Goal: Task Accomplishment & Management: Manage account settings

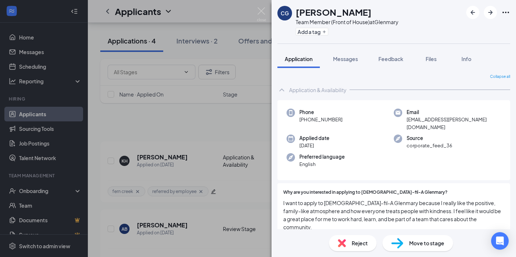
scroll to position [145, 0]
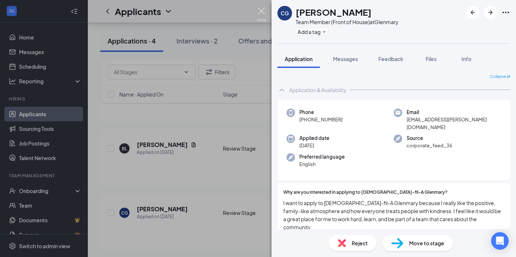
click at [260, 16] on img at bounding box center [261, 14] width 9 height 14
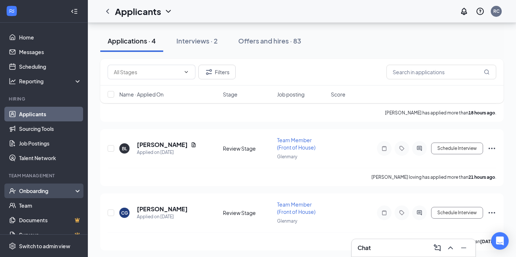
scroll to position [11, 0]
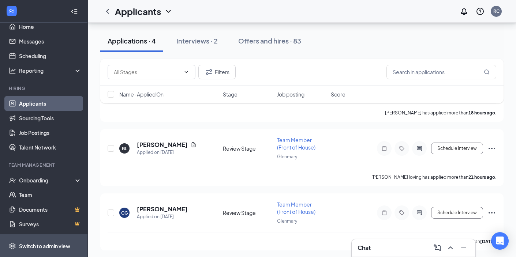
click at [44, 241] on span "Switch to admin view" at bounding box center [50, 246] width 63 height 22
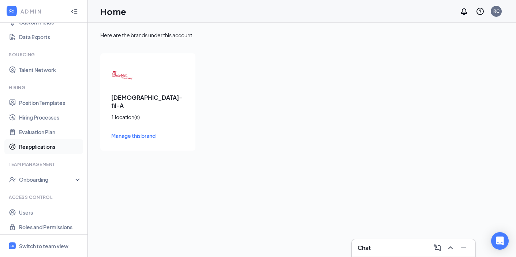
scroll to position [109, 0]
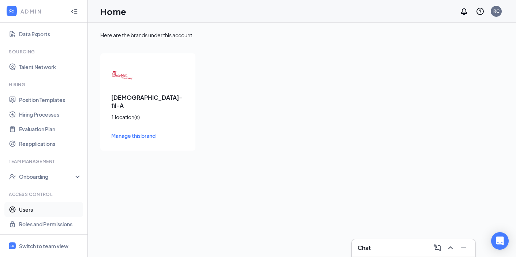
click at [39, 210] on link "Users" at bounding box center [50, 209] width 63 height 15
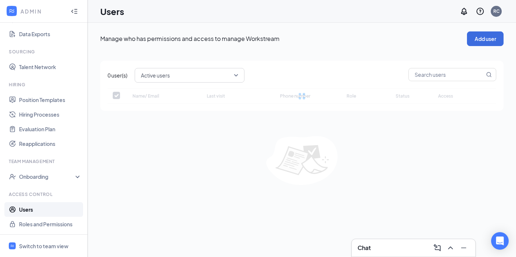
checkbox input "false"
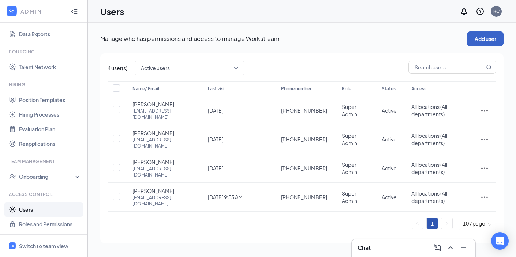
click at [495, 39] on button "Add user" at bounding box center [485, 38] width 37 height 15
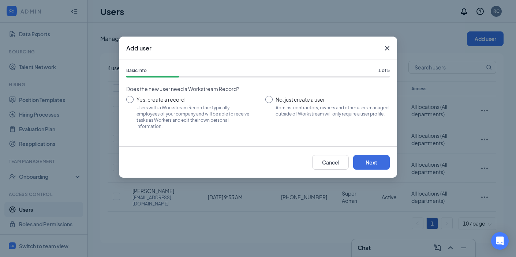
click at [278, 107] on input "No, just create a user Admins, contractors, owners and other users managed outs…" at bounding box center [327, 112] width 124 height 33
radio input "true"
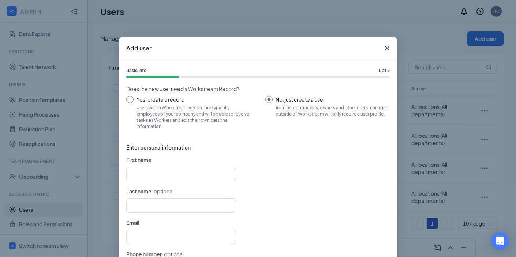
click at [183, 165] on form "First name Last name · optional Email Phone number · optional [GEOGRAPHIC_DATA]…" at bounding box center [257, 219] width 263 height 126
click at [174, 172] on input "text" at bounding box center [181, 174] width 110 height 15
type input "Missy"
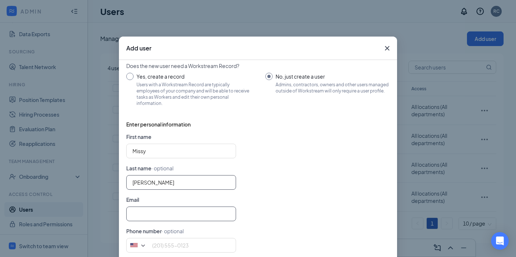
type input "[PERSON_NAME]"
click at [142, 209] on input "text" at bounding box center [181, 214] width 110 height 15
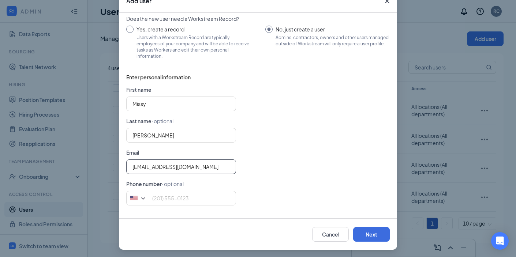
scroll to position [49, 0]
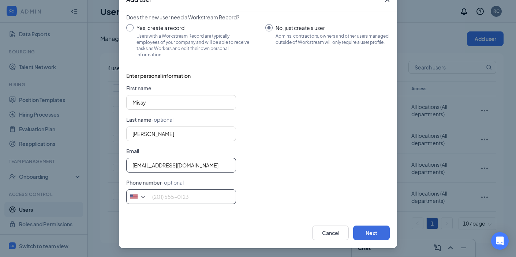
type input "[EMAIL_ADDRESS][DOMAIN_NAME]"
click at [214, 201] on input "tel" at bounding box center [181, 196] width 110 height 15
type input "5029385382"
click at [379, 237] on button "Next" at bounding box center [371, 233] width 37 height 15
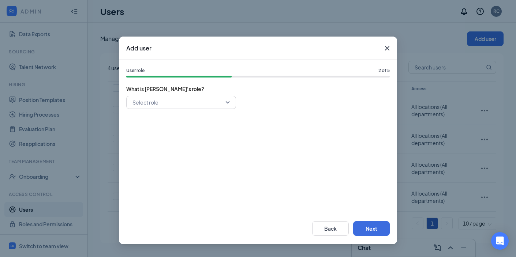
click at [196, 107] on input "search" at bounding box center [179, 102] width 96 height 12
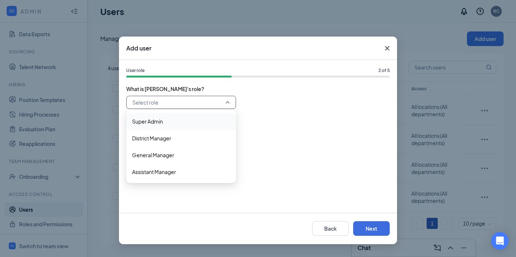
click at [186, 120] on span "Super Admin" at bounding box center [181, 121] width 98 height 8
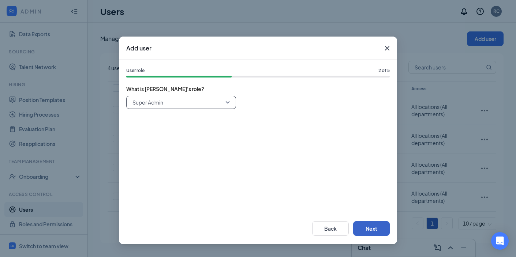
click at [382, 226] on button "Next" at bounding box center [371, 228] width 37 height 15
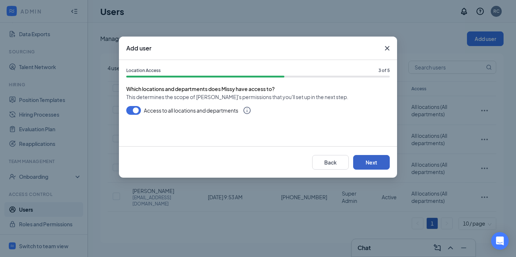
click at [379, 164] on button "Next" at bounding box center [371, 162] width 37 height 15
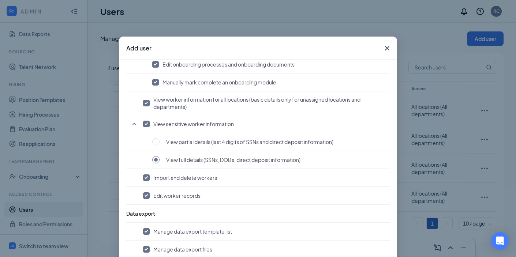
scroll to position [49, 0]
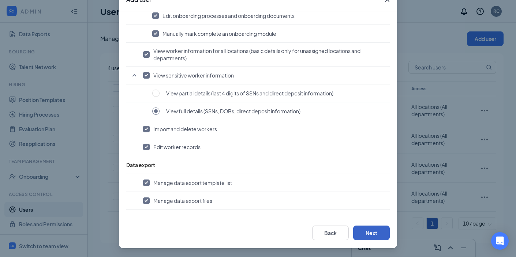
click at [371, 238] on button "Next" at bounding box center [371, 233] width 37 height 15
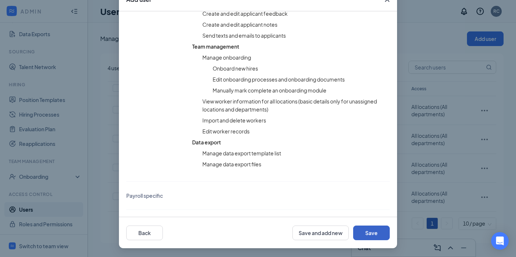
click at [377, 236] on button "Save" at bounding box center [371, 233] width 37 height 15
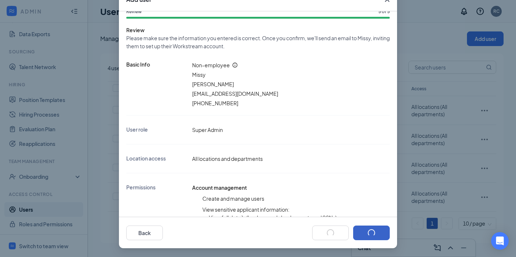
scroll to position [7, 0]
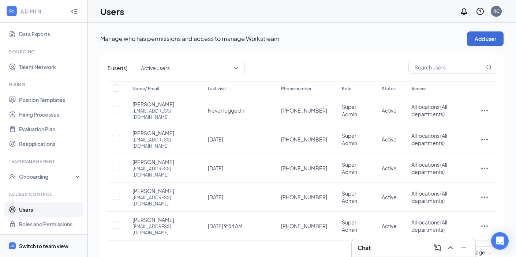
click at [50, 246] on div "Switch to team view" at bounding box center [43, 245] width 49 height 7
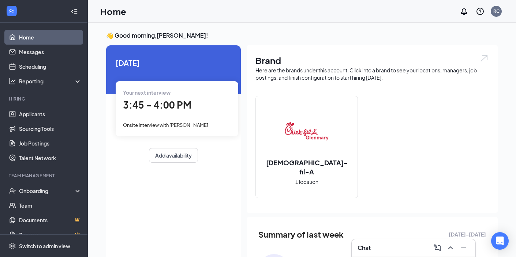
click at [7, 7] on div at bounding box center [11, 11] width 13 height 13
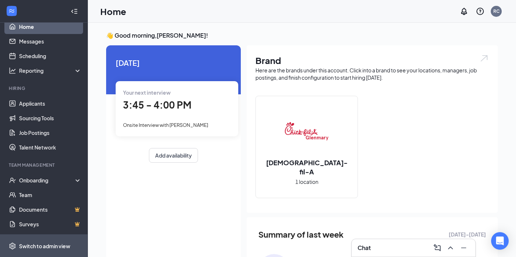
click at [53, 246] on div "Switch to admin view" at bounding box center [44, 245] width 51 height 7
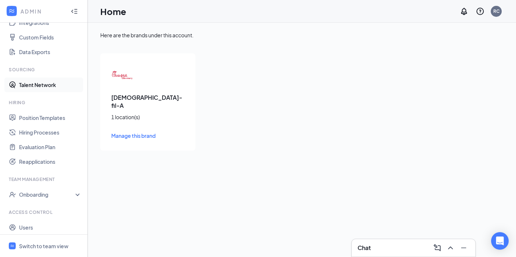
scroll to position [109, 0]
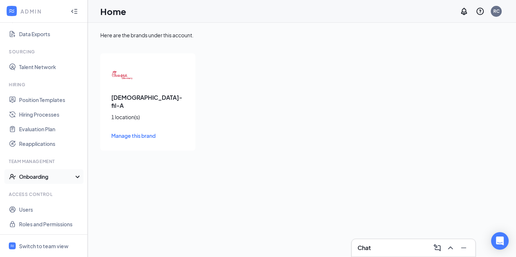
click at [62, 176] on div "Onboarding" at bounding box center [47, 176] width 56 height 7
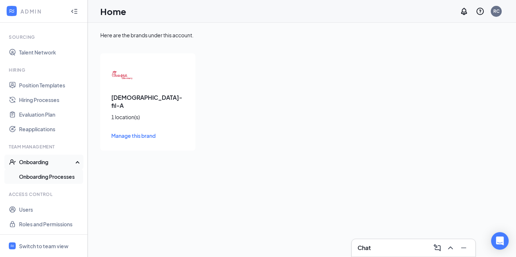
click at [49, 178] on link "Onboarding Processes" at bounding box center [50, 176] width 63 height 15
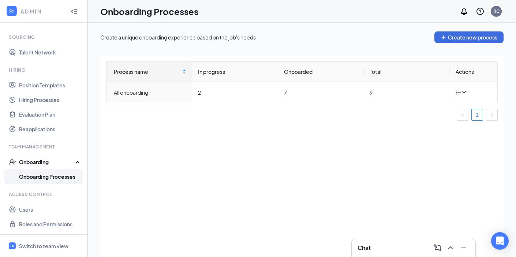
scroll to position [11, 0]
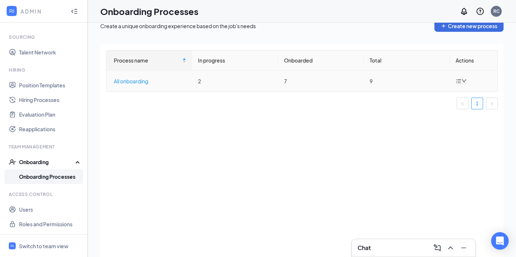
click at [146, 83] on div "All onboarding" at bounding box center [150, 81] width 72 height 8
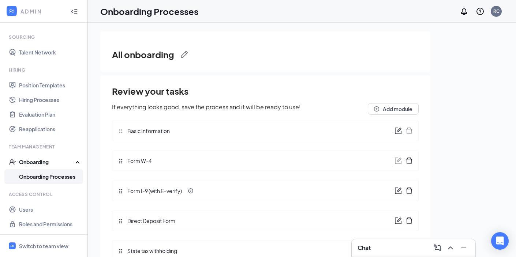
click at [75, 160] on div "Onboarding" at bounding box center [47, 161] width 56 height 7
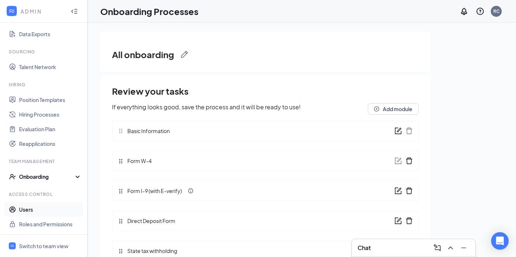
scroll to position [109, 0]
click at [55, 248] on div "Switch to team view" at bounding box center [43, 245] width 49 height 7
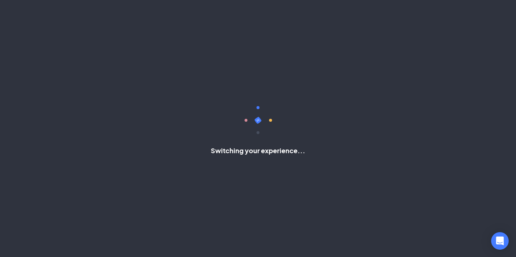
scroll to position [11, 0]
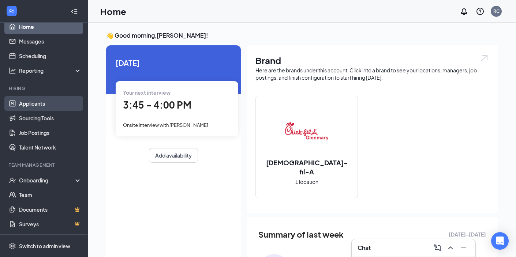
click at [55, 106] on link "Applicants" at bounding box center [50, 103] width 63 height 15
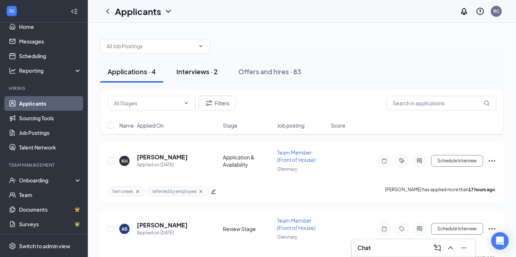
click at [193, 70] on div "Interviews · 2" at bounding box center [196, 71] width 41 height 9
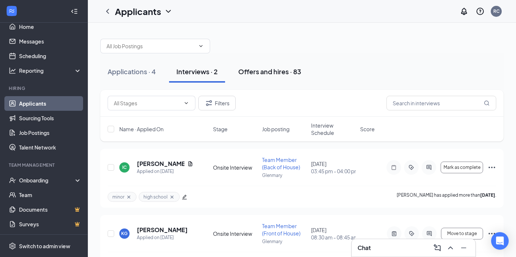
click at [271, 71] on div "Offers and hires · 83" at bounding box center [269, 71] width 63 height 9
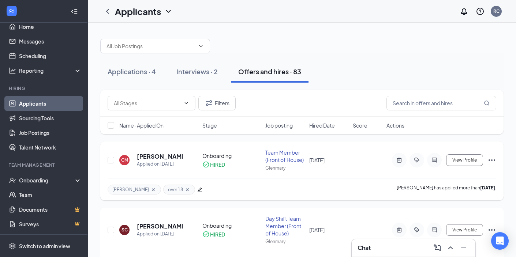
click at [148, 156] on h5 "[PERSON_NAME]" at bounding box center [160, 156] width 46 height 8
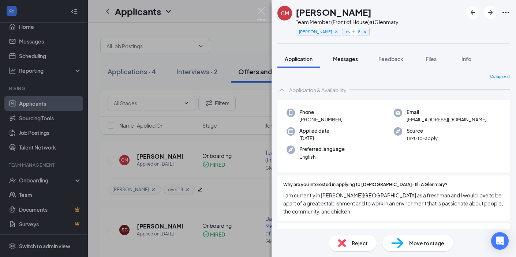
click at [355, 63] on button "Messages" at bounding box center [344, 59] width 39 height 18
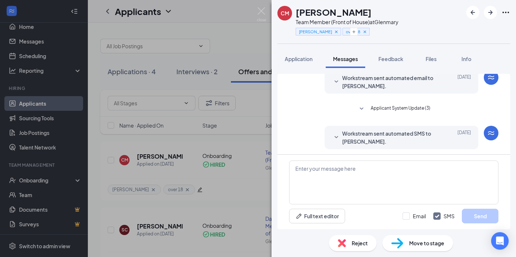
scroll to position [192, 0]
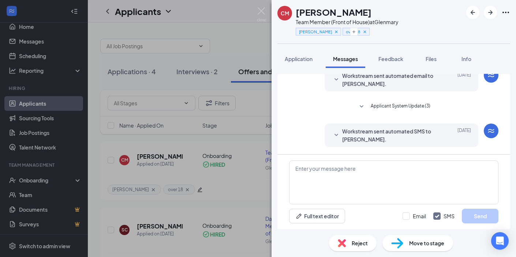
click at [373, 131] on span "Workstream sent automated SMS to [PERSON_NAME]." at bounding box center [390, 135] width 96 height 16
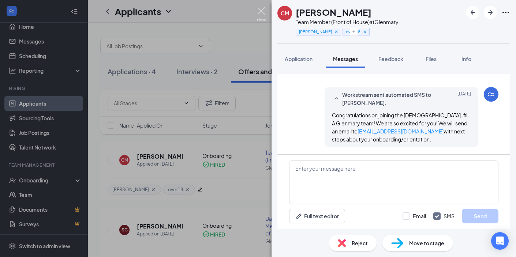
click at [258, 10] on img at bounding box center [261, 14] width 9 height 14
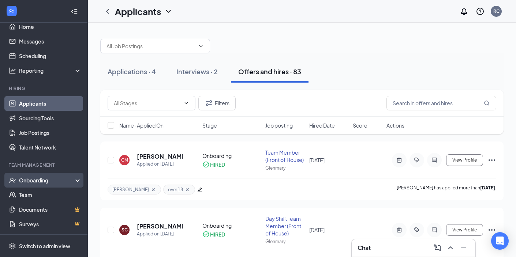
click at [60, 180] on div "Onboarding" at bounding box center [47, 180] width 56 height 7
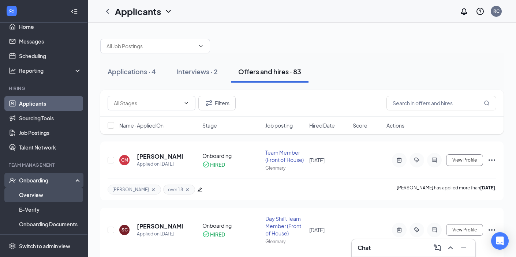
click at [33, 196] on link "Overview" at bounding box center [50, 195] width 63 height 15
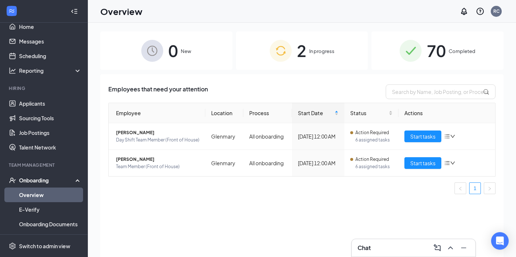
click at [168, 59] on span "0" at bounding box center [173, 50] width 10 height 25
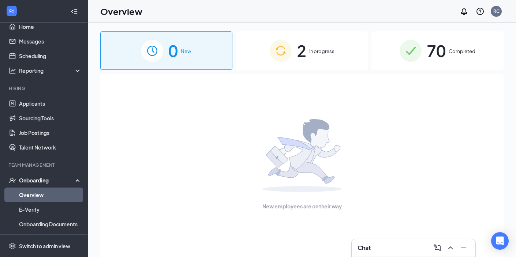
click at [258, 53] on div "2 In progress" at bounding box center [302, 50] width 132 height 38
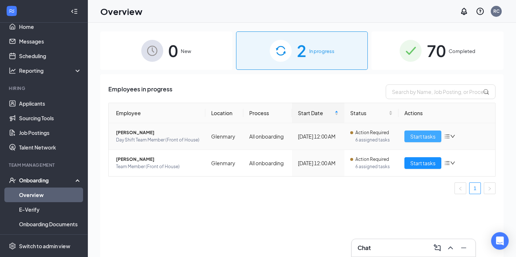
click at [419, 134] on span "Start tasks" at bounding box center [422, 136] width 25 height 8
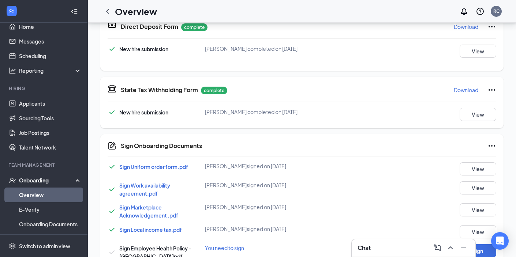
scroll to position [328, 0]
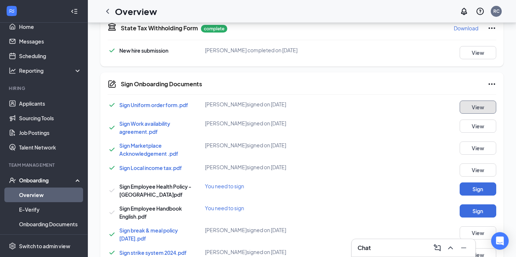
click at [479, 108] on button "View" at bounding box center [477, 107] width 37 height 13
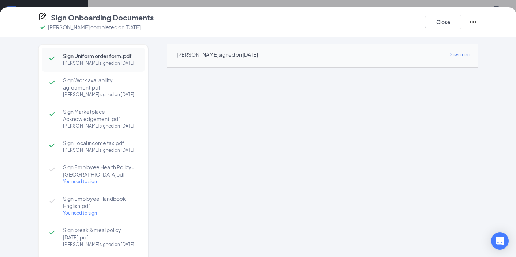
scroll to position [405, 0]
click at [110, 91] on div "[PERSON_NAME] signed on [DATE]" at bounding box center [100, 94] width 75 height 7
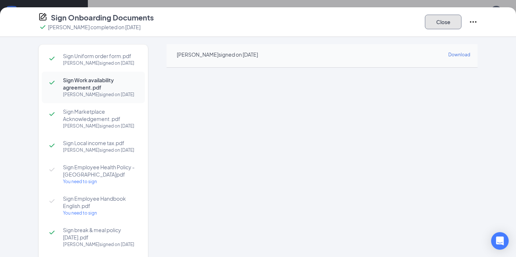
click at [441, 25] on button "Close" at bounding box center [443, 22] width 37 height 15
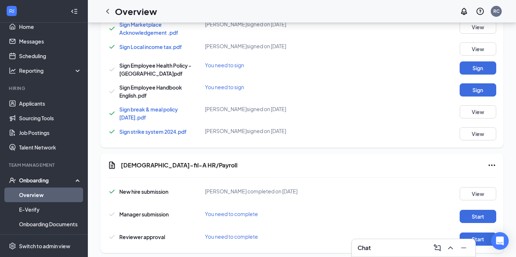
scroll to position [0, 0]
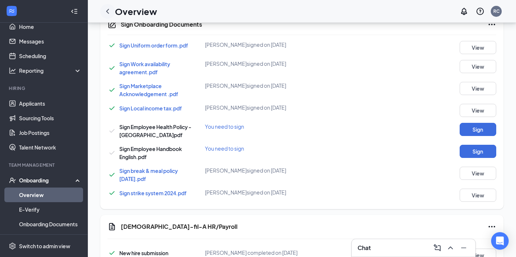
click at [108, 6] on div at bounding box center [107, 11] width 15 height 15
click at [104, 11] on icon "ChevronLeft" at bounding box center [107, 11] width 9 height 9
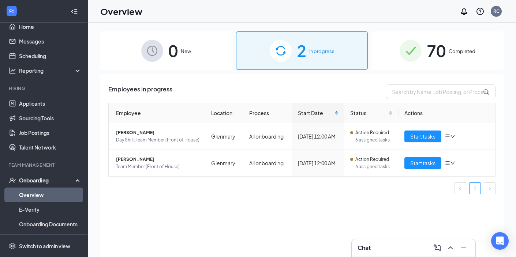
click at [410, 53] on img at bounding box center [410, 51] width 22 height 22
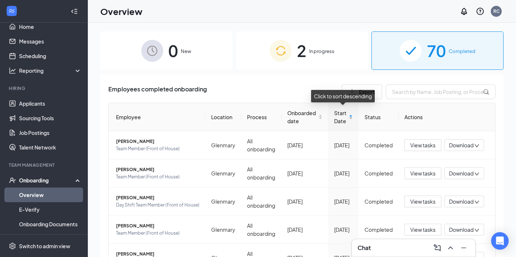
click at [350, 118] on div "Start Date" at bounding box center [343, 117] width 19 height 16
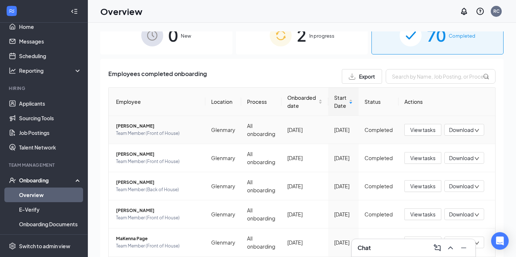
scroll to position [16, 0]
click at [453, 131] on span "Download" at bounding box center [461, 130] width 24 height 8
click at [330, 72] on div "Employees completed onboarding Export" at bounding box center [301, 76] width 387 height 15
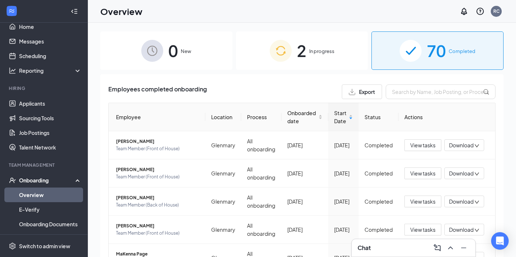
click at [292, 66] on div "2 In progress" at bounding box center [302, 50] width 132 height 38
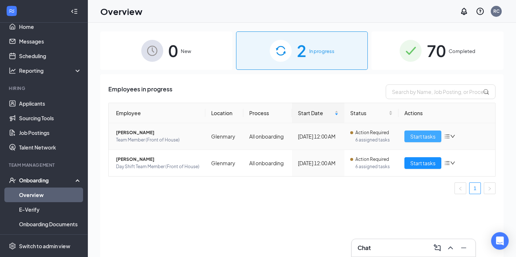
click at [417, 135] on span "Start tasks" at bounding box center [422, 136] width 25 height 8
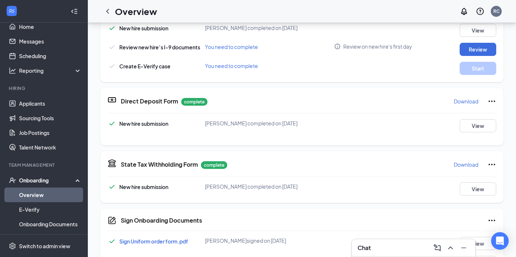
scroll to position [61, 0]
click at [478, 131] on button "View" at bounding box center [477, 125] width 37 height 13
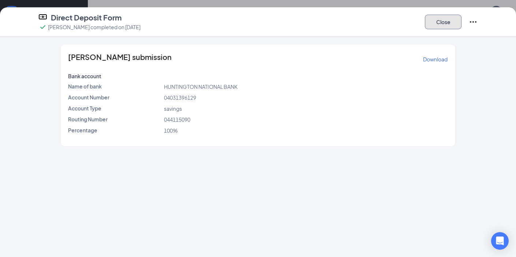
click at [447, 28] on button "Close" at bounding box center [443, 22] width 37 height 15
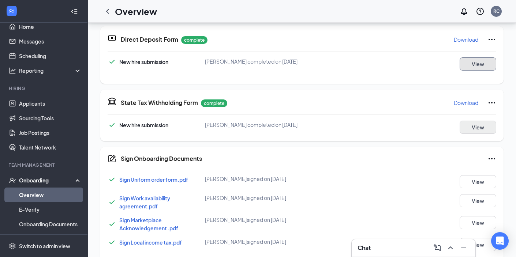
scroll to position [256, 0]
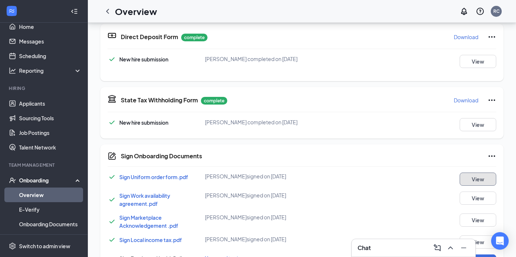
click at [475, 176] on button "View" at bounding box center [477, 179] width 37 height 13
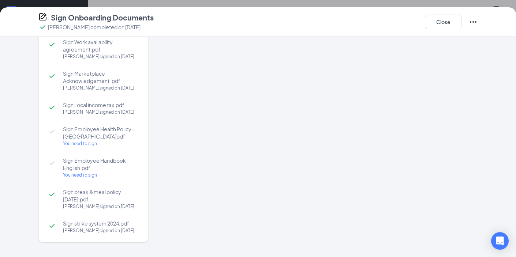
scroll to position [144, 0]
click at [442, 22] on button "Close" at bounding box center [443, 22] width 37 height 15
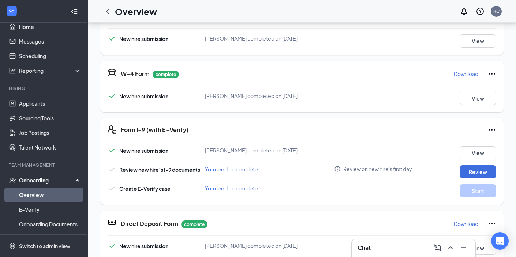
scroll to position [124, 0]
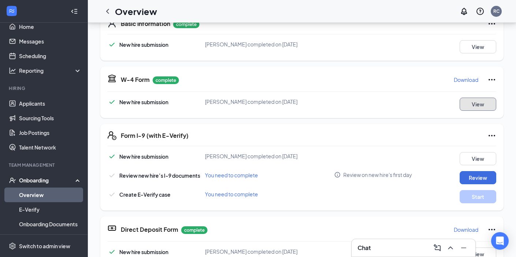
click at [478, 102] on button "View" at bounding box center [477, 104] width 37 height 13
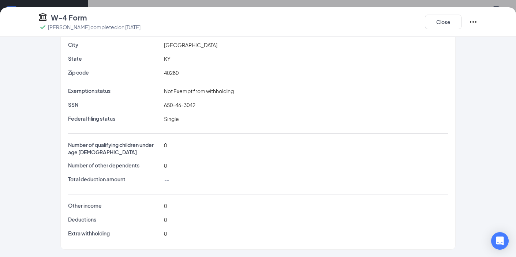
scroll to position [0, 0]
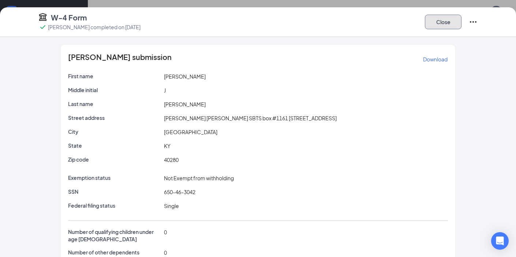
click at [453, 21] on button "Close" at bounding box center [443, 22] width 37 height 15
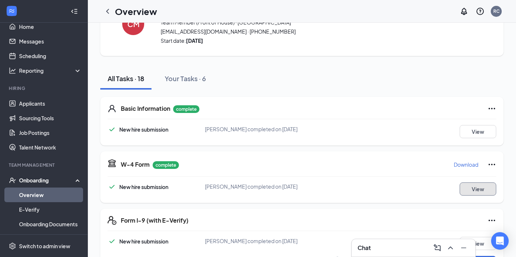
scroll to position [43, 0]
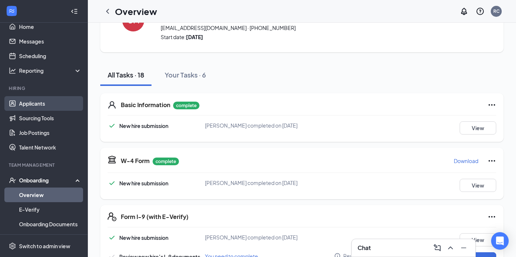
click at [31, 108] on link "Applicants" at bounding box center [50, 103] width 63 height 15
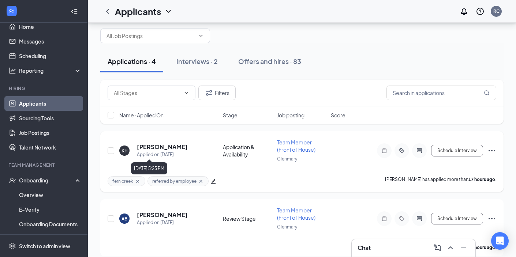
scroll to position [10, 0]
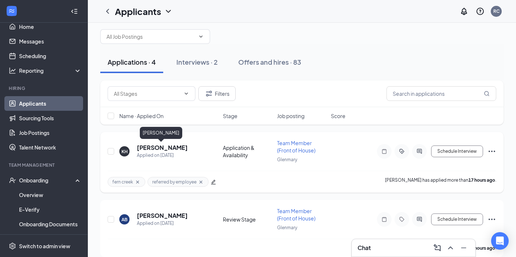
click at [150, 148] on h5 "[PERSON_NAME]" at bounding box center [162, 148] width 51 height 8
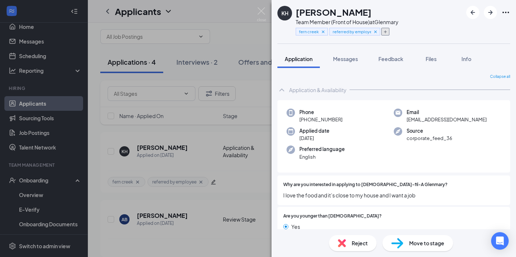
click at [385, 32] on icon "Plus" at bounding box center [385, 32] width 4 height 4
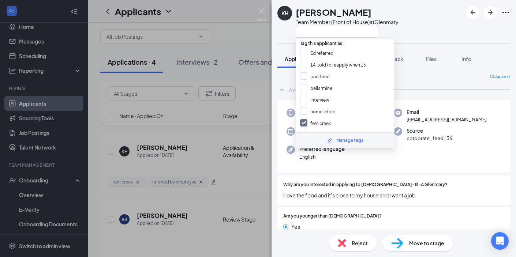
click at [423, 34] on div "KH [PERSON_NAME] Team Member (Front of House) at [GEOGRAPHIC_DATA]" at bounding box center [393, 22] width 244 height 44
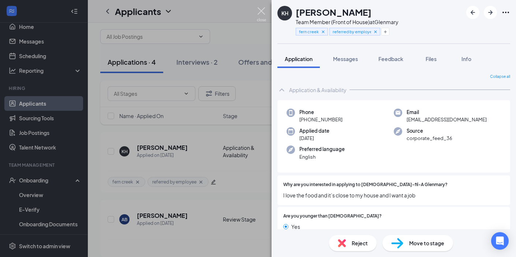
click at [262, 10] on img at bounding box center [261, 14] width 9 height 14
